Goal: Transaction & Acquisition: Purchase product/service

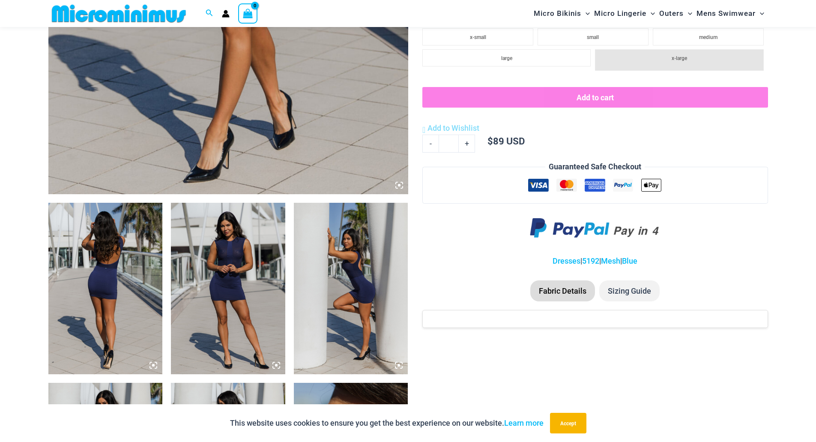
scroll to position [426, 0]
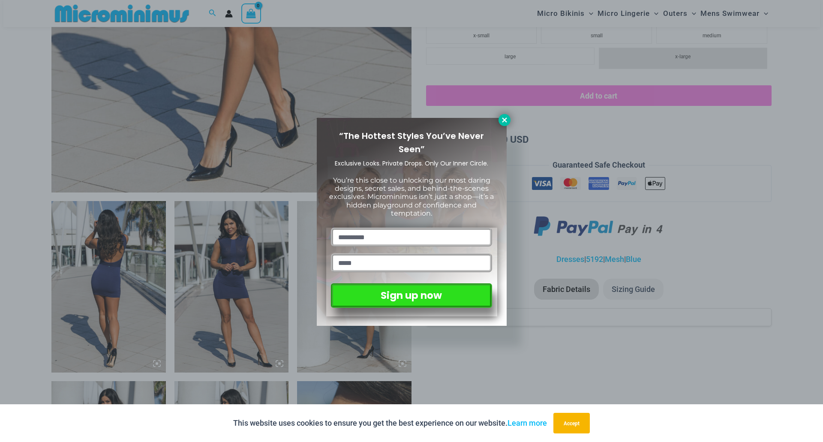
click at [506, 117] on icon at bounding box center [504, 120] width 8 height 8
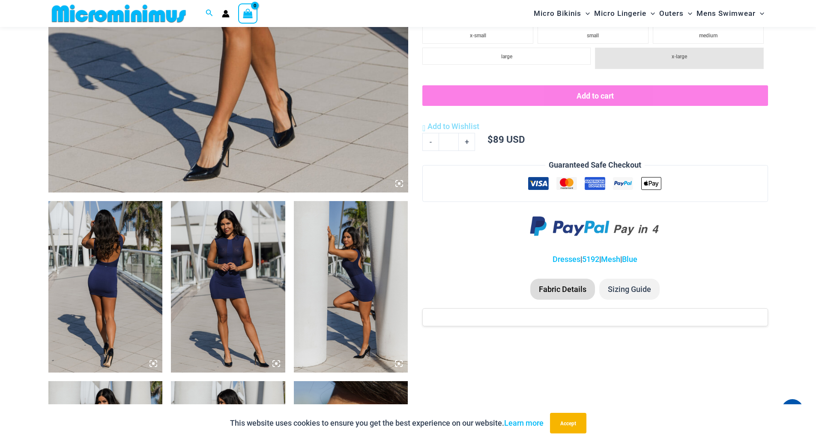
click at [110, 255] on img at bounding box center [105, 286] width 114 height 171
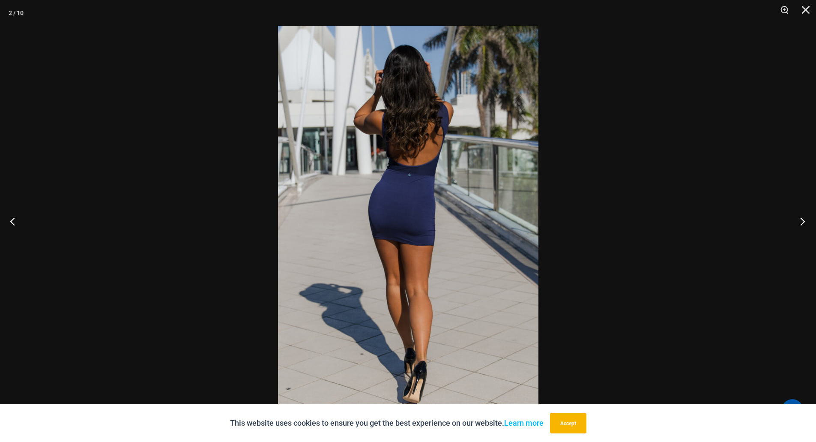
click at [800, 222] on button "Next" at bounding box center [800, 221] width 32 height 43
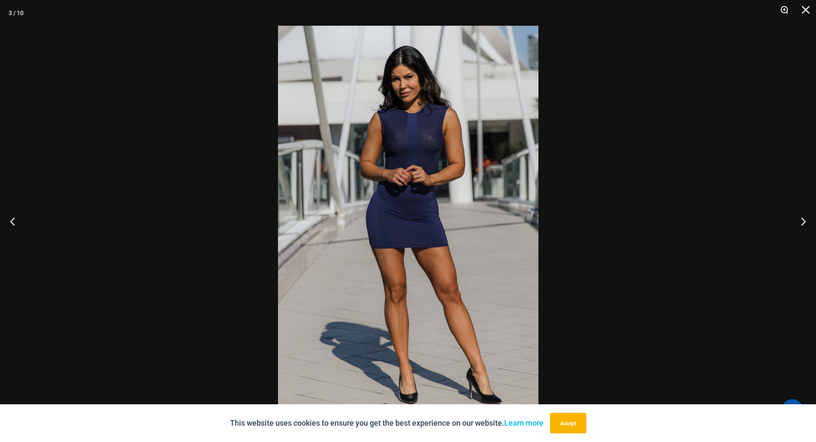
click at [784, 11] on button "Zoom" at bounding box center [781, 13] width 21 height 26
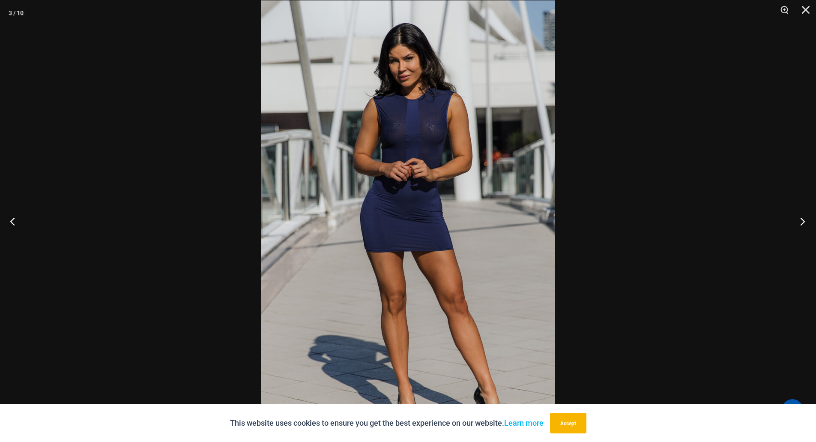
click at [802, 220] on button "Next" at bounding box center [800, 221] width 32 height 43
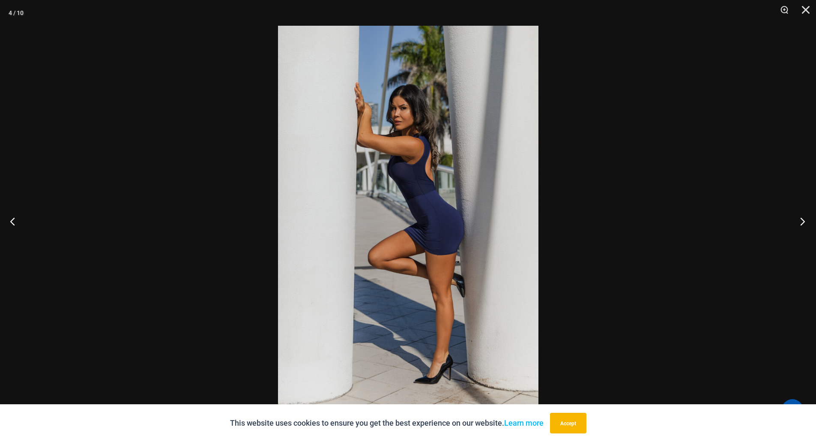
click at [800, 219] on button "Next" at bounding box center [800, 221] width 32 height 43
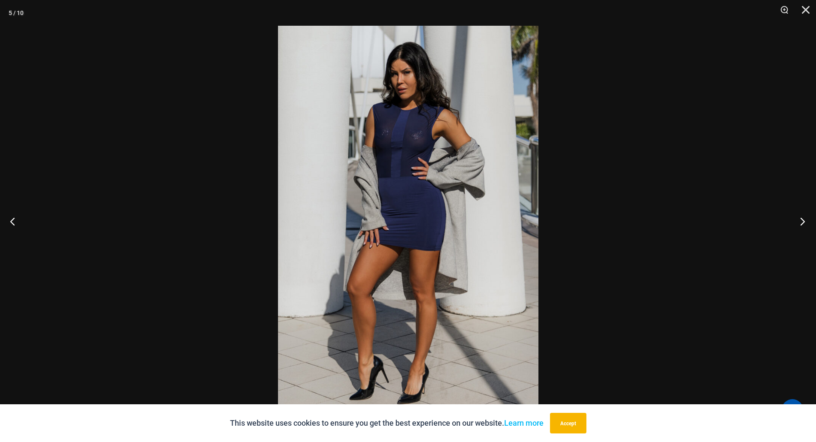
click at [799, 219] on button "Next" at bounding box center [800, 221] width 32 height 43
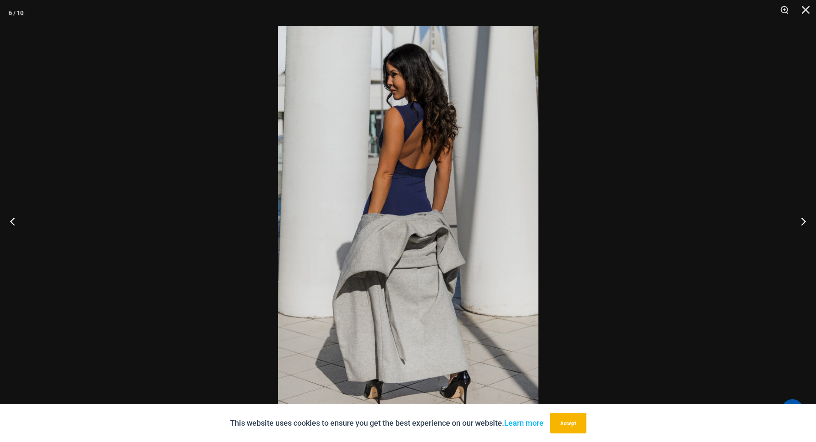
click at [578, 423] on button "Accept" at bounding box center [568, 423] width 36 height 21
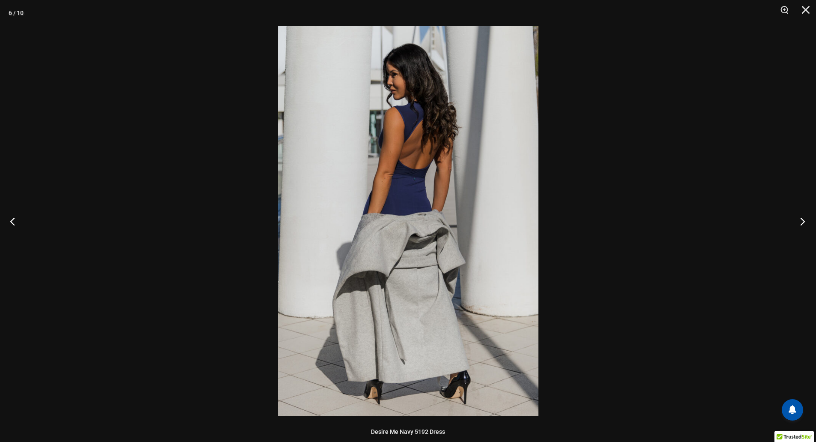
click at [801, 221] on button "Next" at bounding box center [800, 221] width 32 height 43
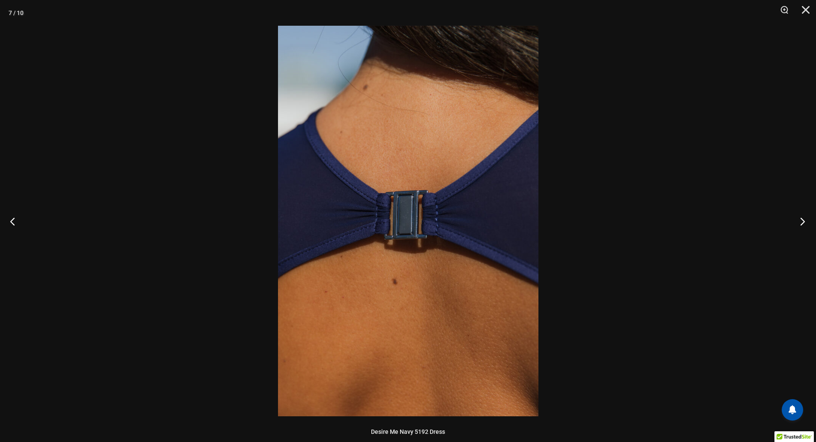
click at [801, 221] on button "Next" at bounding box center [800, 221] width 32 height 43
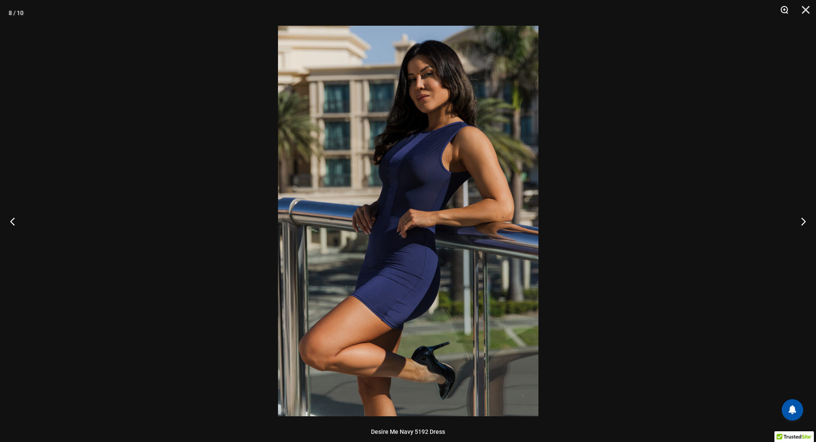
click at [785, 9] on button "Zoom" at bounding box center [781, 13] width 21 height 26
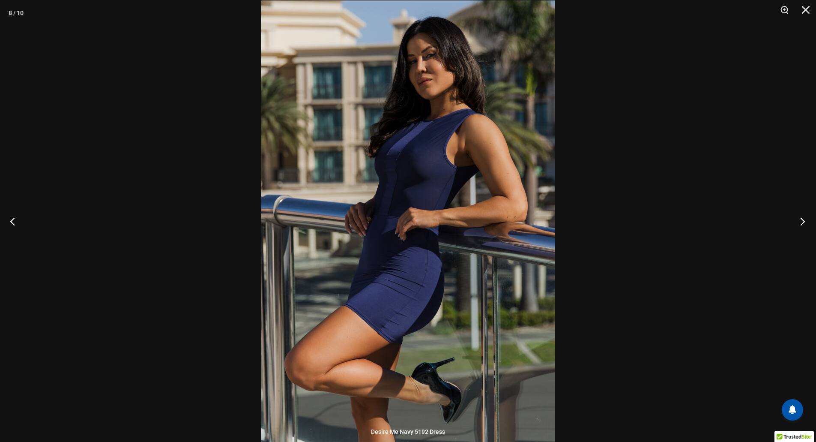
click at [800, 221] on button "Next" at bounding box center [800, 221] width 32 height 43
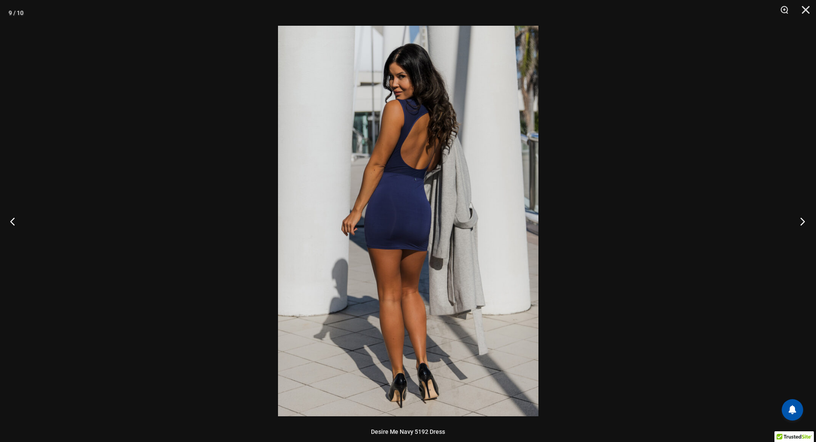
click at [799, 221] on button "Next" at bounding box center [800, 221] width 32 height 43
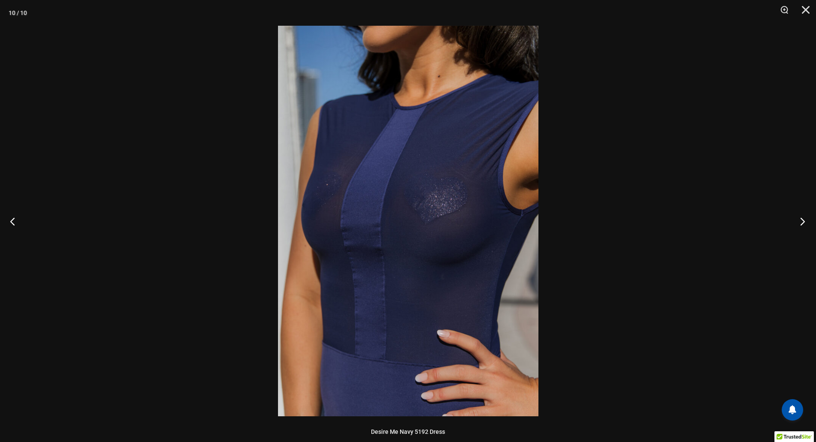
click at [799, 221] on button "Next" at bounding box center [800, 221] width 32 height 43
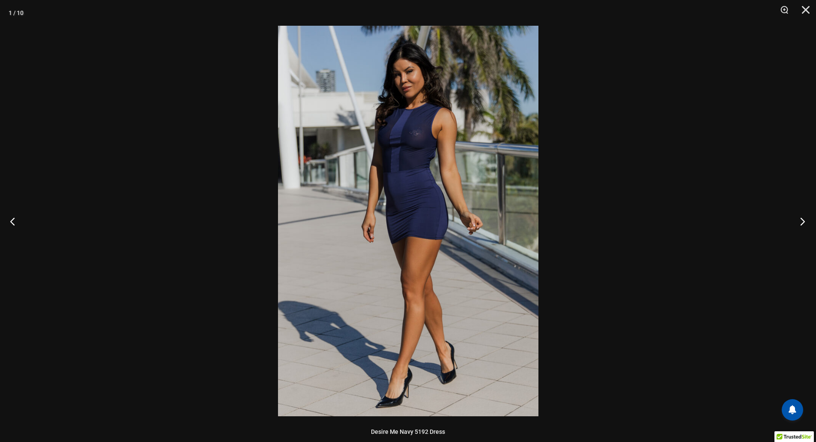
click at [799, 221] on button "Next" at bounding box center [800, 221] width 32 height 43
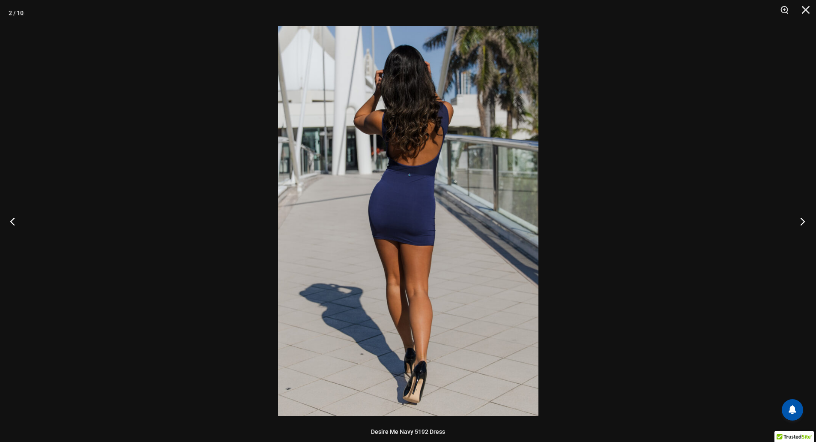
click at [799, 221] on button "Next" at bounding box center [800, 221] width 32 height 43
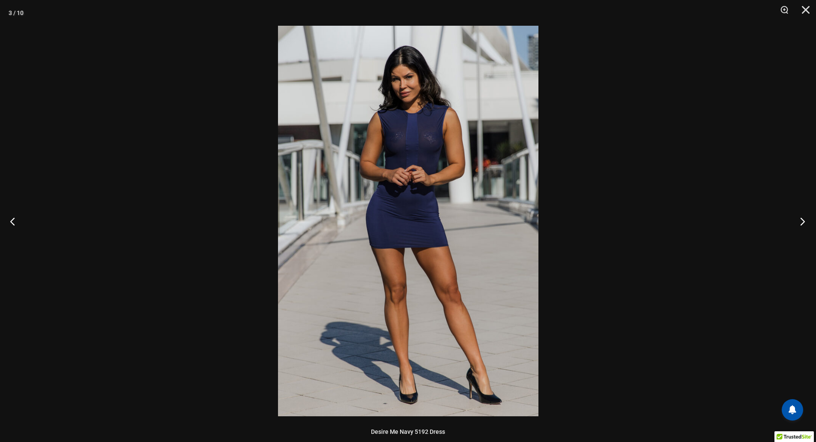
click at [799, 221] on button "Next" at bounding box center [800, 221] width 32 height 43
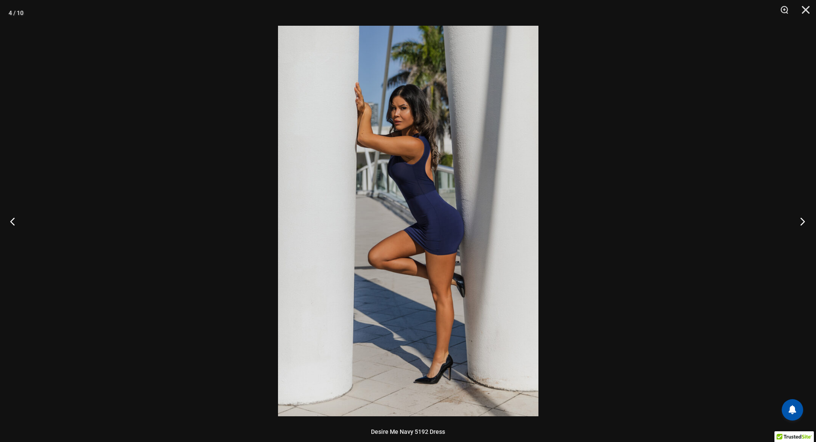
click at [799, 221] on button "Next" at bounding box center [800, 221] width 32 height 43
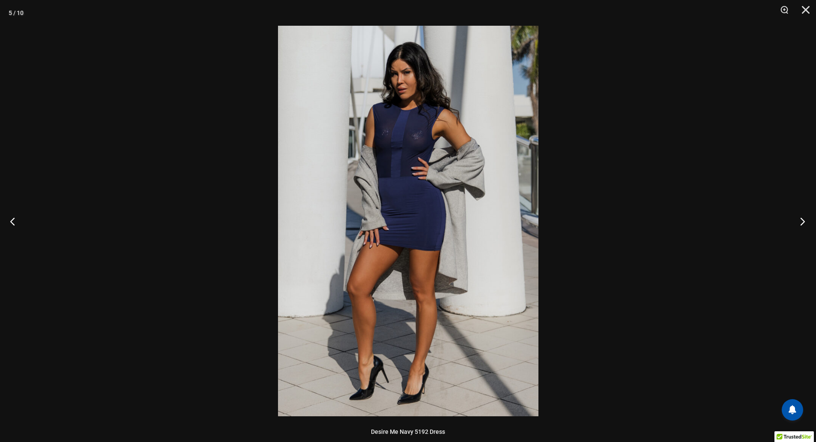
click at [799, 221] on button "Next" at bounding box center [800, 221] width 32 height 43
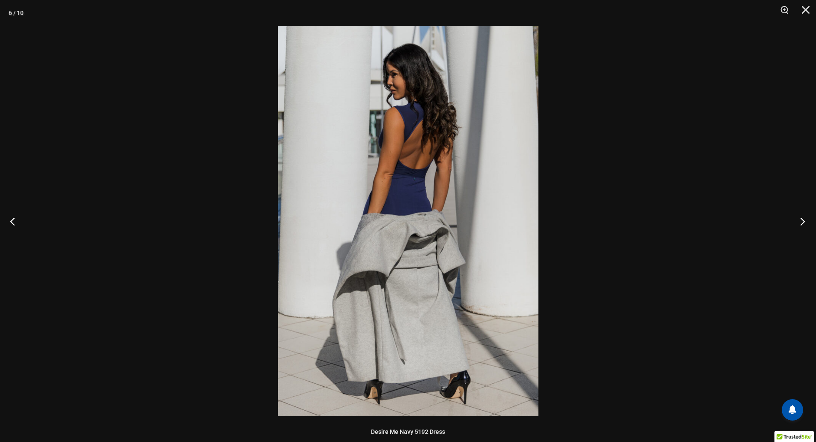
click at [799, 221] on button "Next" at bounding box center [800, 221] width 32 height 43
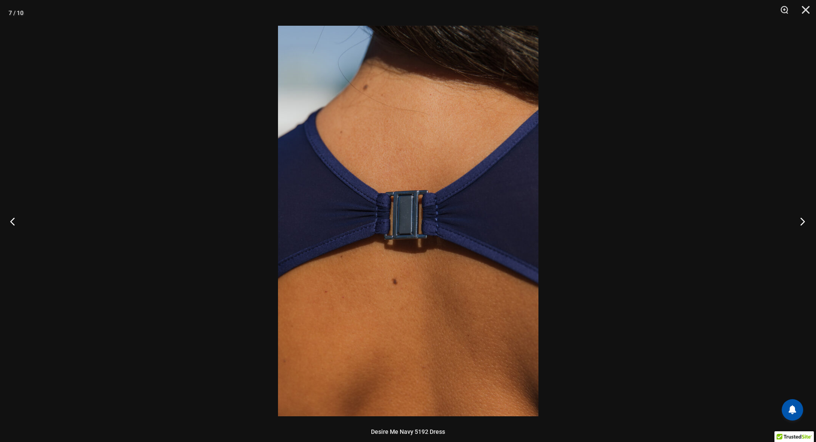
click at [799, 221] on button "Next" at bounding box center [800, 221] width 32 height 43
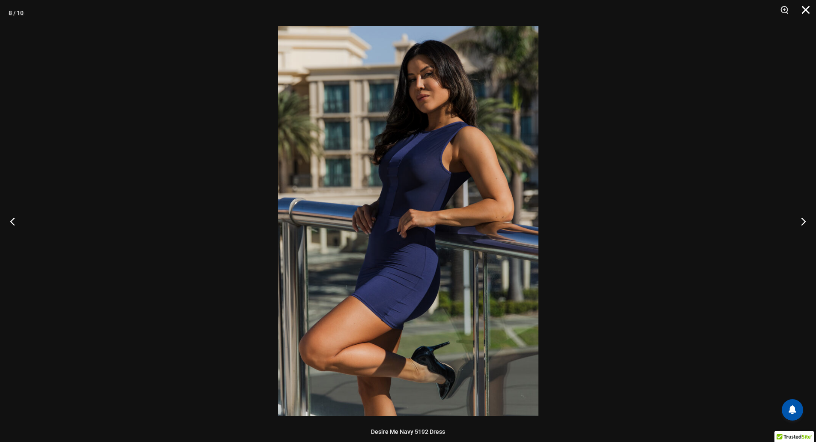
click at [807, 15] on button "Close" at bounding box center [802, 13] width 21 height 26
